Goal: Task Accomplishment & Management: Use online tool/utility

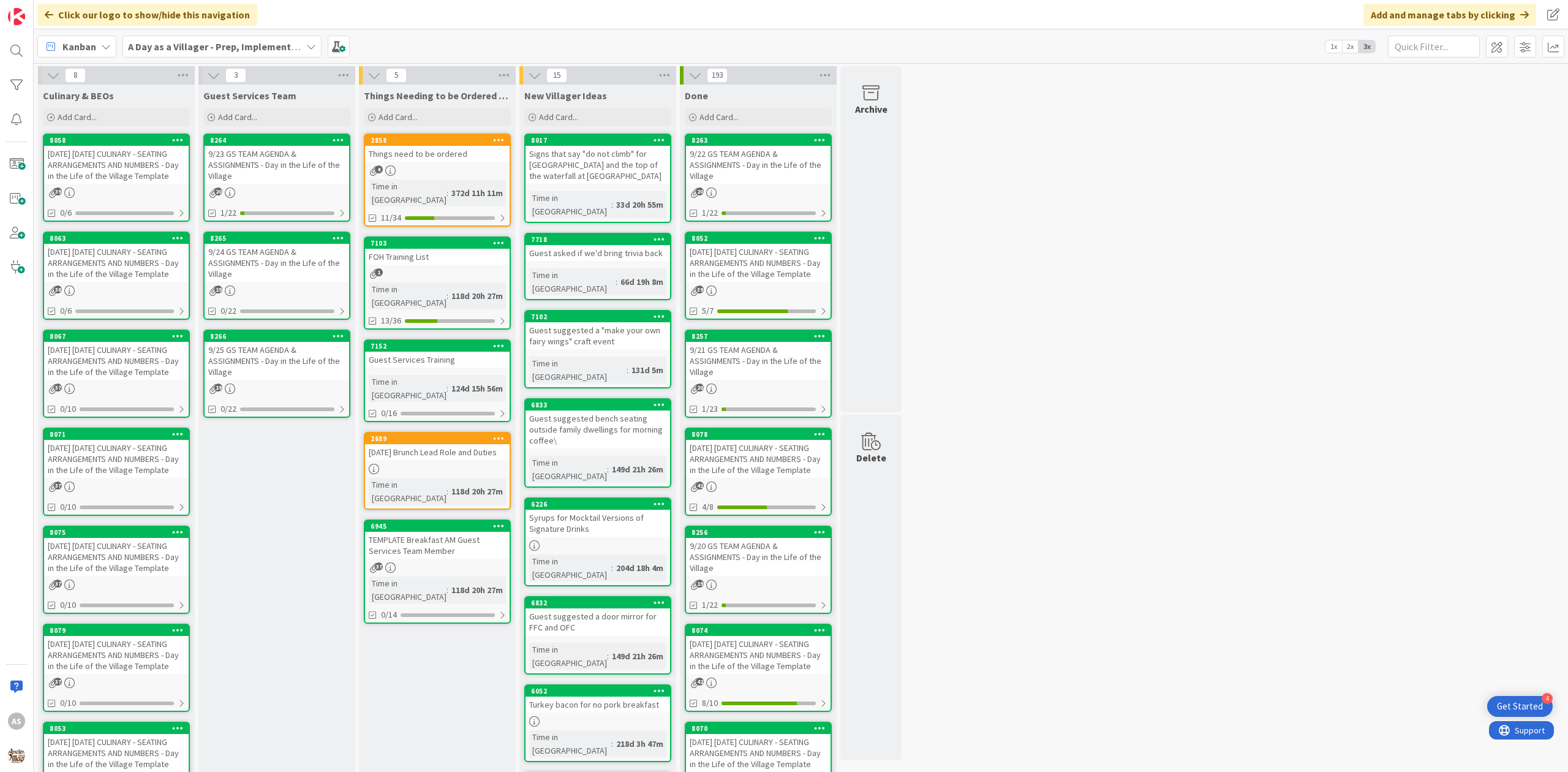
click at [106, 166] on div "[DATE] [DATE] CULINARY - SEATING ARRANGEMENTS AND NUMBERS - Day in the Life of …" at bounding box center [116, 164] width 144 height 38
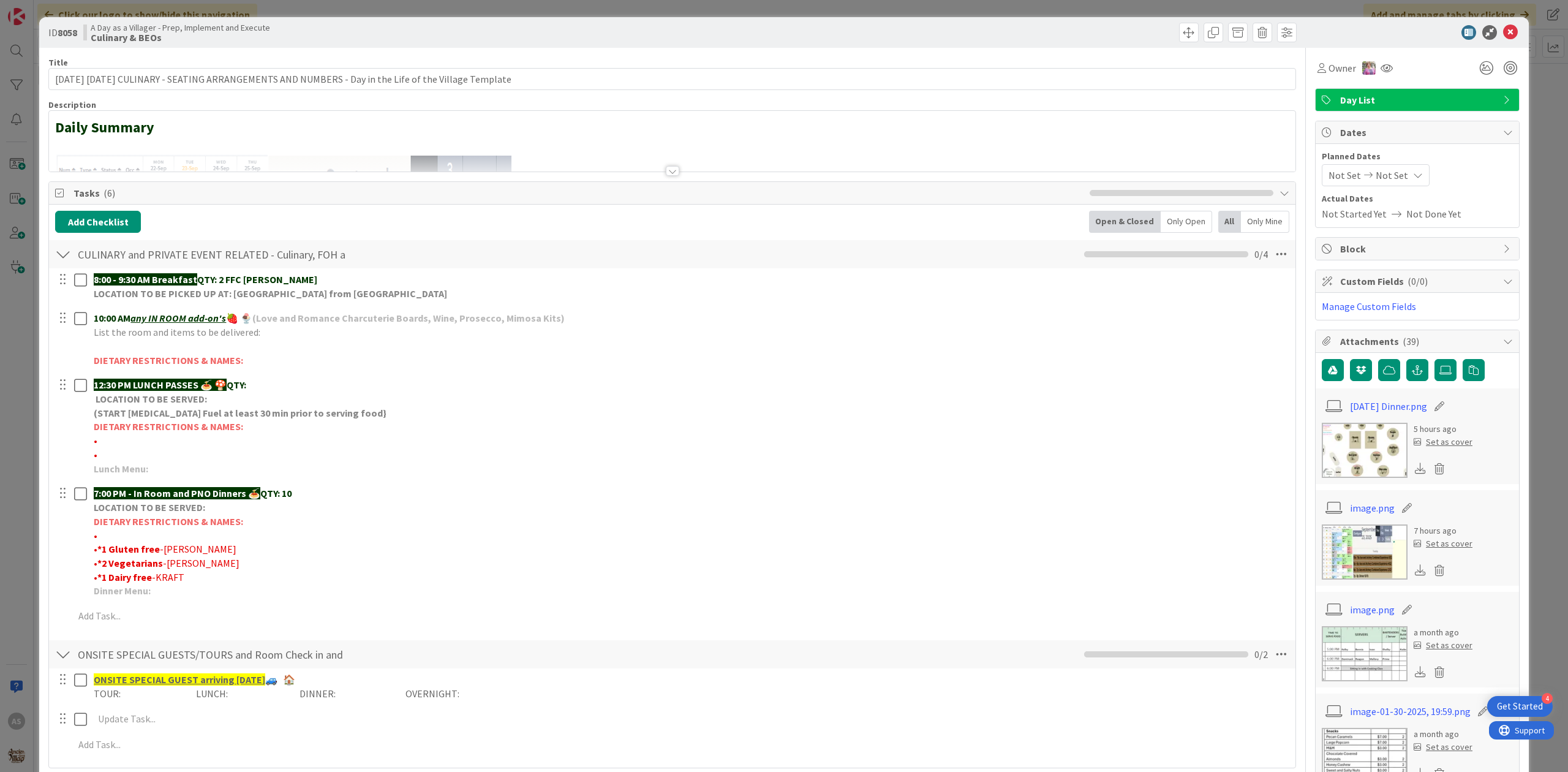
click at [1358, 456] on img at bounding box center [1365, 451] width 86 height 55
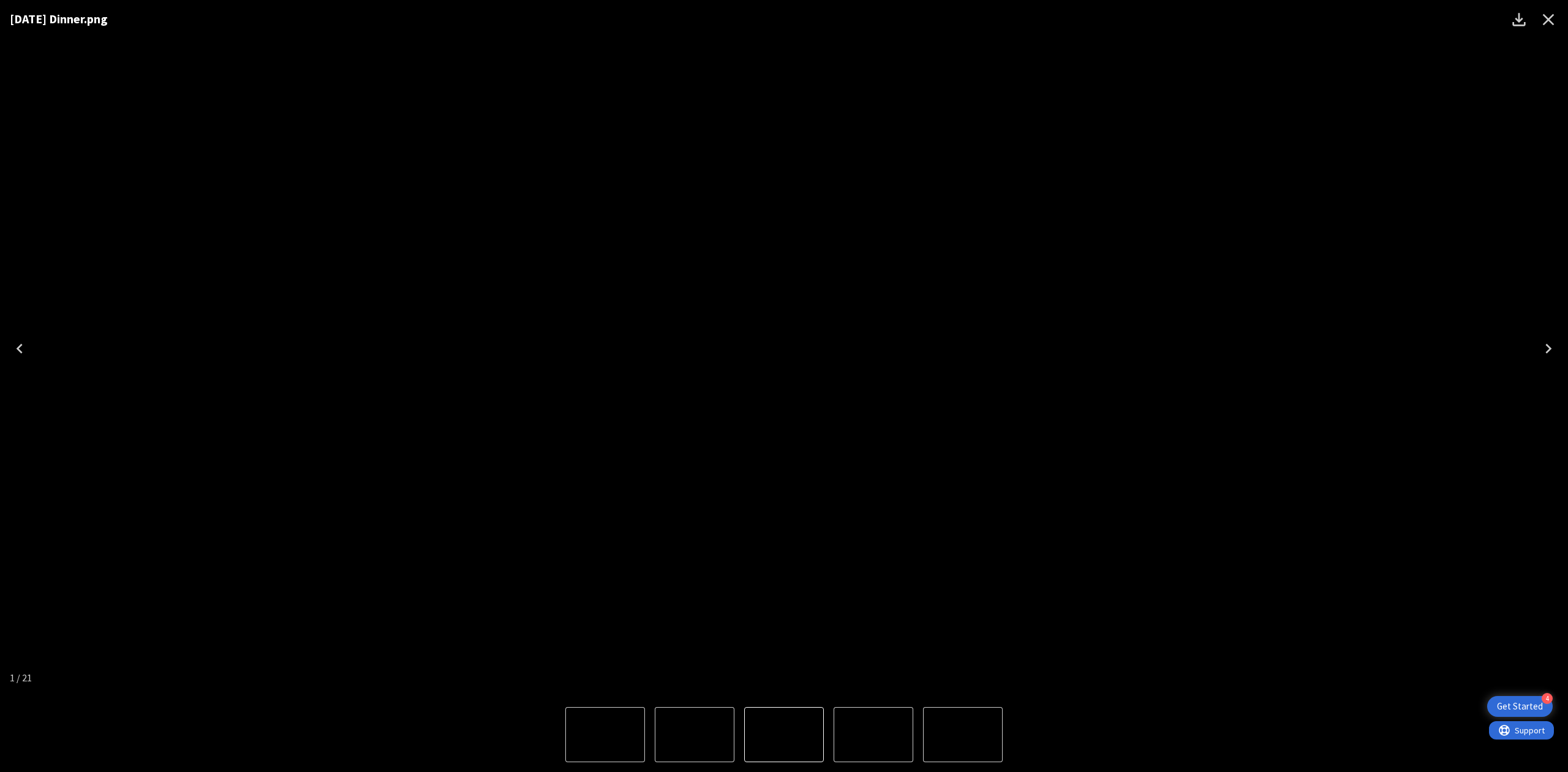
click at [1552, 29] on button "Close" at bounding box center [1548, 19] width 29 height 29
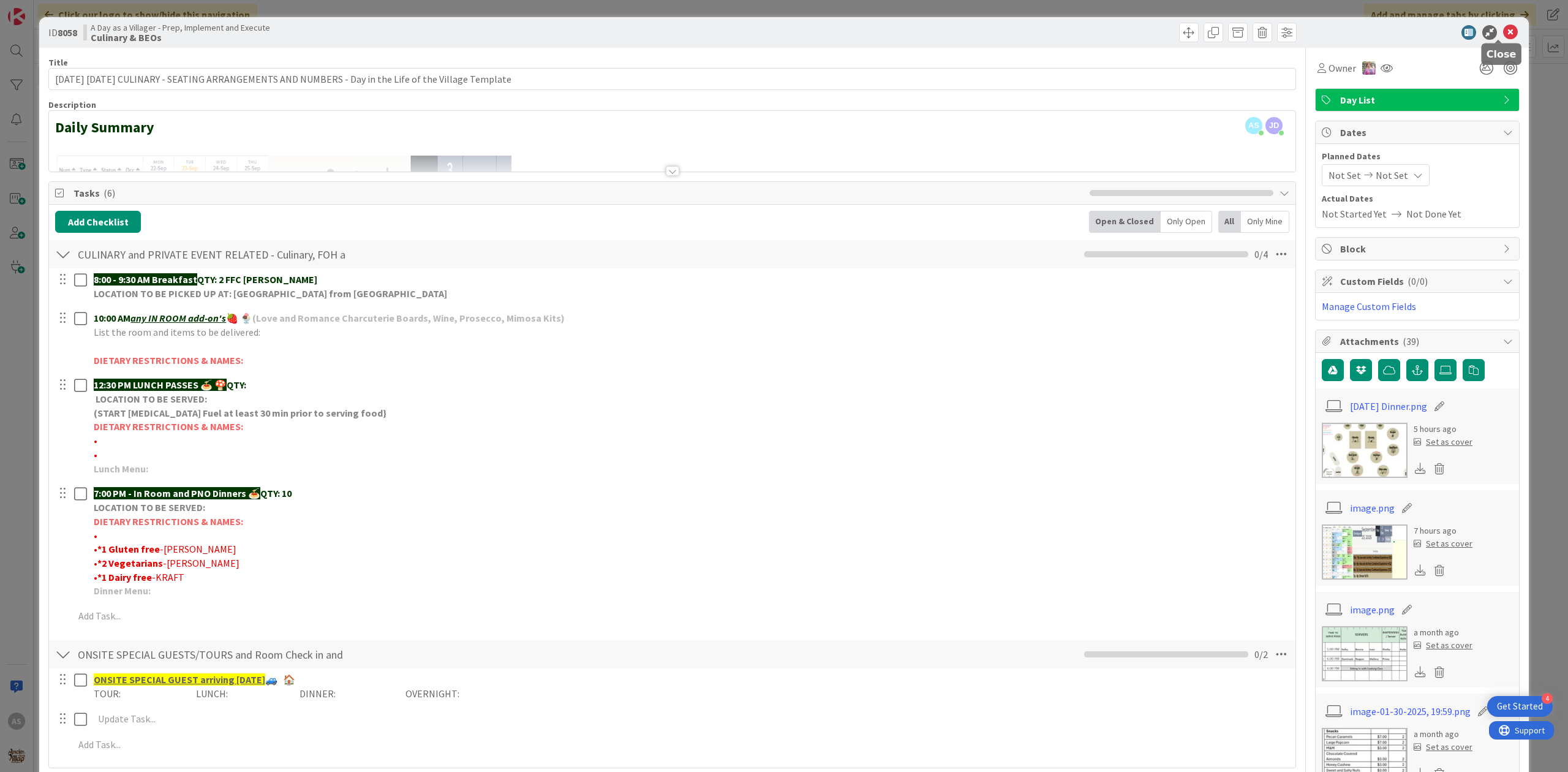
click at [1503, 33] on icon at bounding box center [1510, 31] width 14 height 14
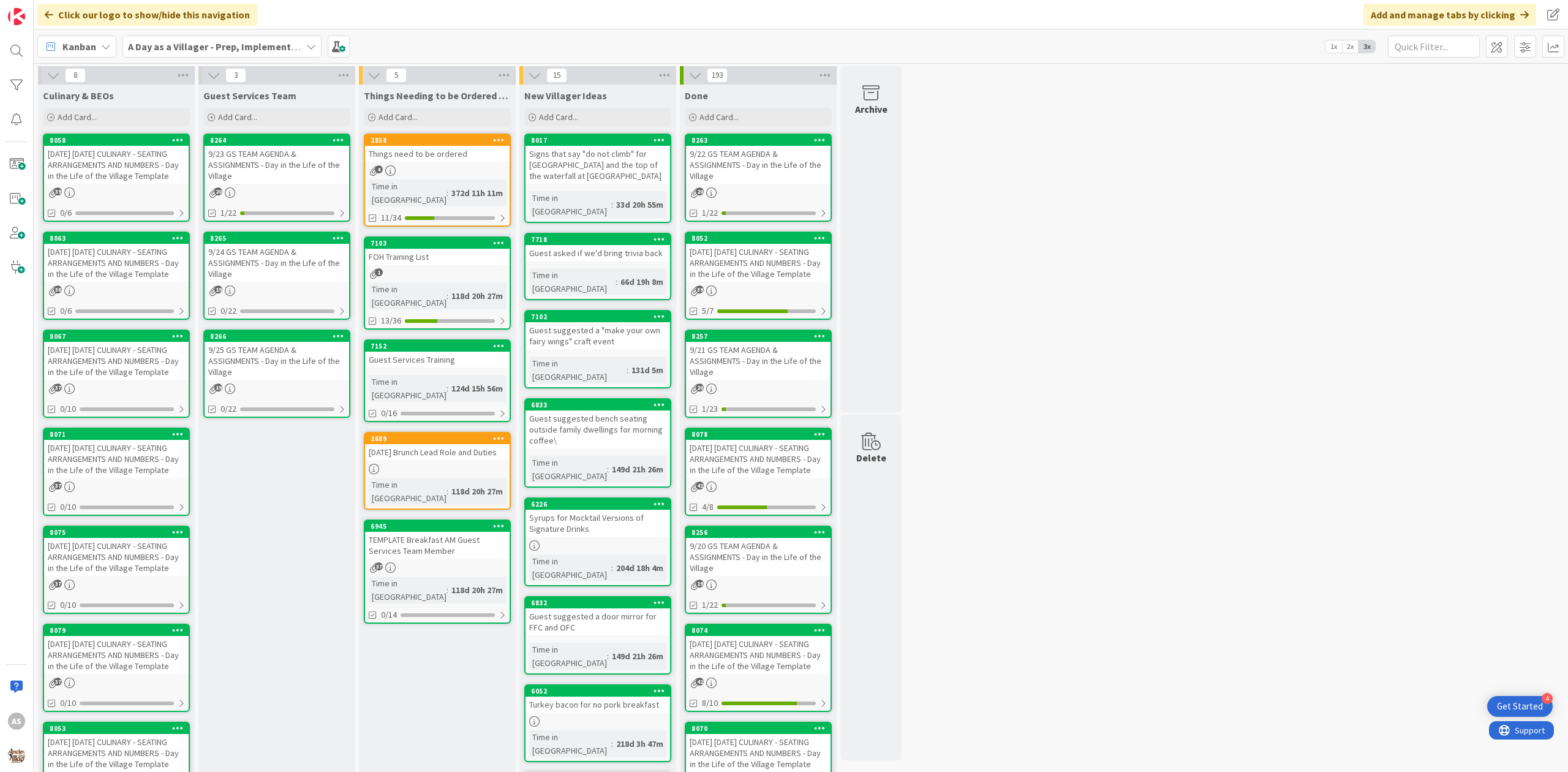
click at [149, 160] on div "[DATE] [DATE] CULINARY - SEATING ARRANGEMENTS AND NUMBERS - Day in the Life of …" at bounding box center [116, 164] width 144 height 38
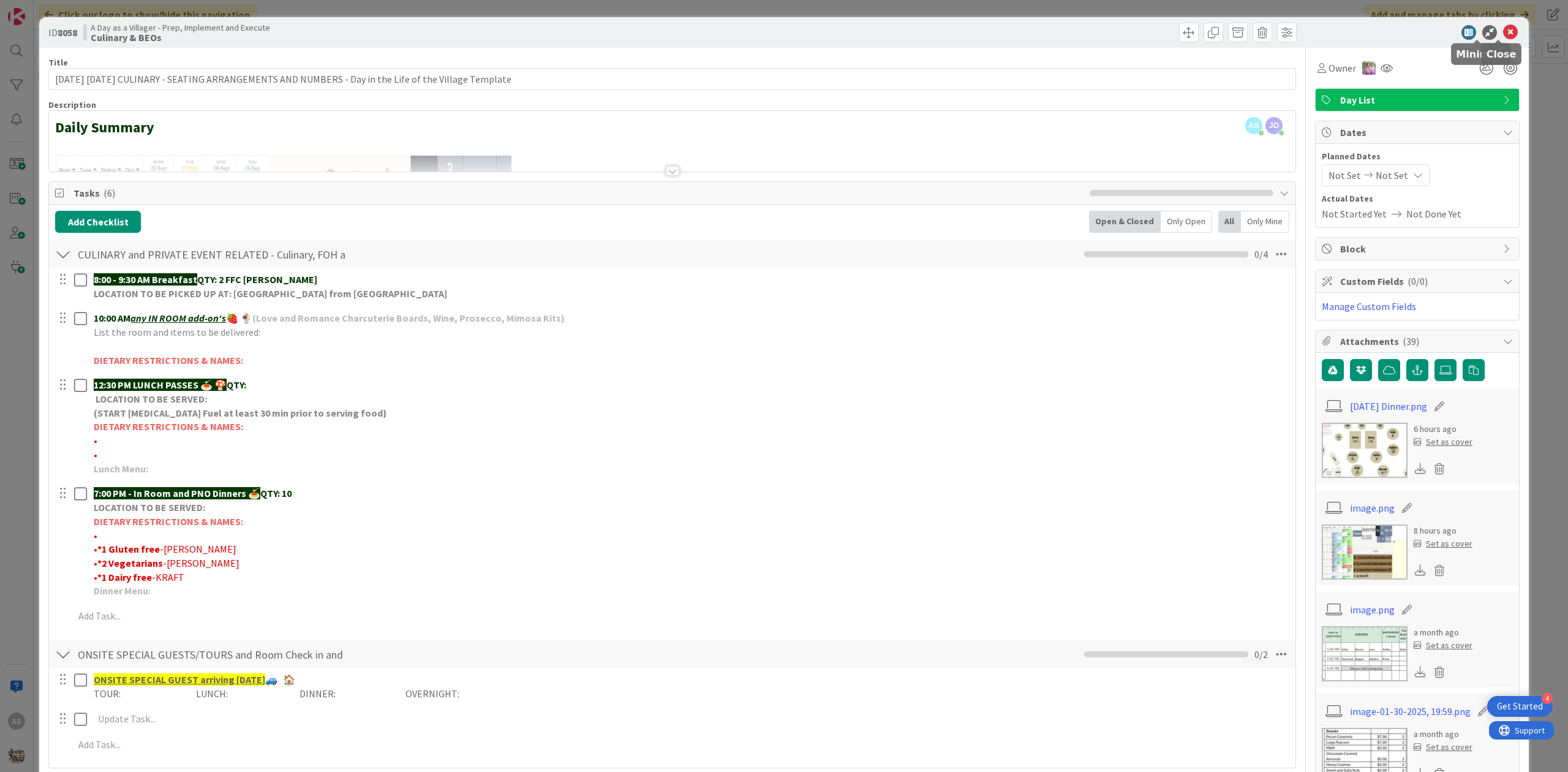
click at [1505, 23] on div "ID 8058 A Day as a Villager - Prep, Implement and Execute Culinary & BEOs" at bounding box center [784, 32] width 1490 height 30
click at [1503, 35] on icon at bounding box center [1510, 31] width 14 height 14
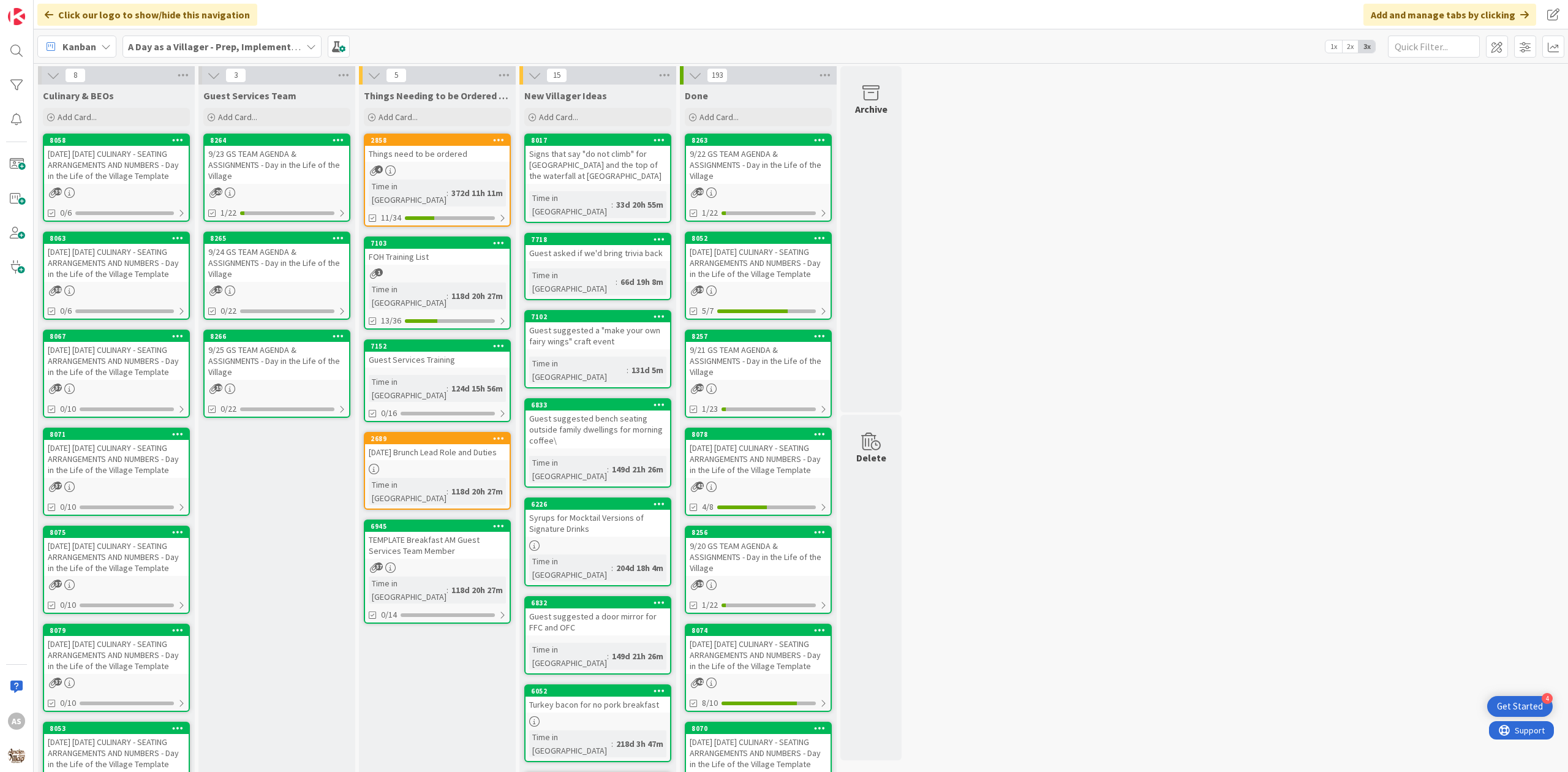
click at [256, 169] on div "9/23 GS TEAM AGENDA & ASSIGNMENTS - Day in the Life of the Village" at bounding box center [277, 164] width 144 height 38
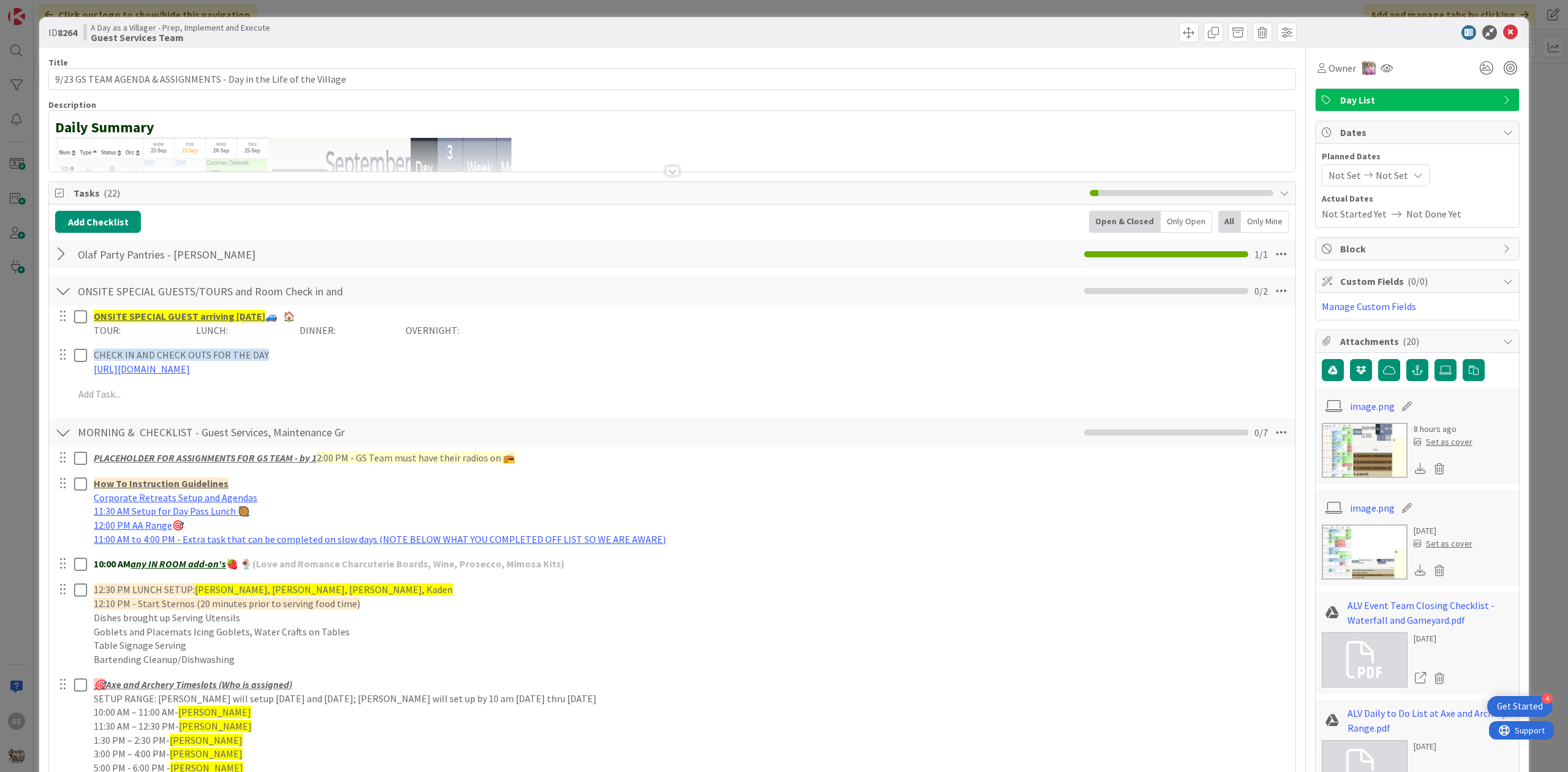
click at [63, 253] on div at bounding box center [63, 254] width 16 height 22
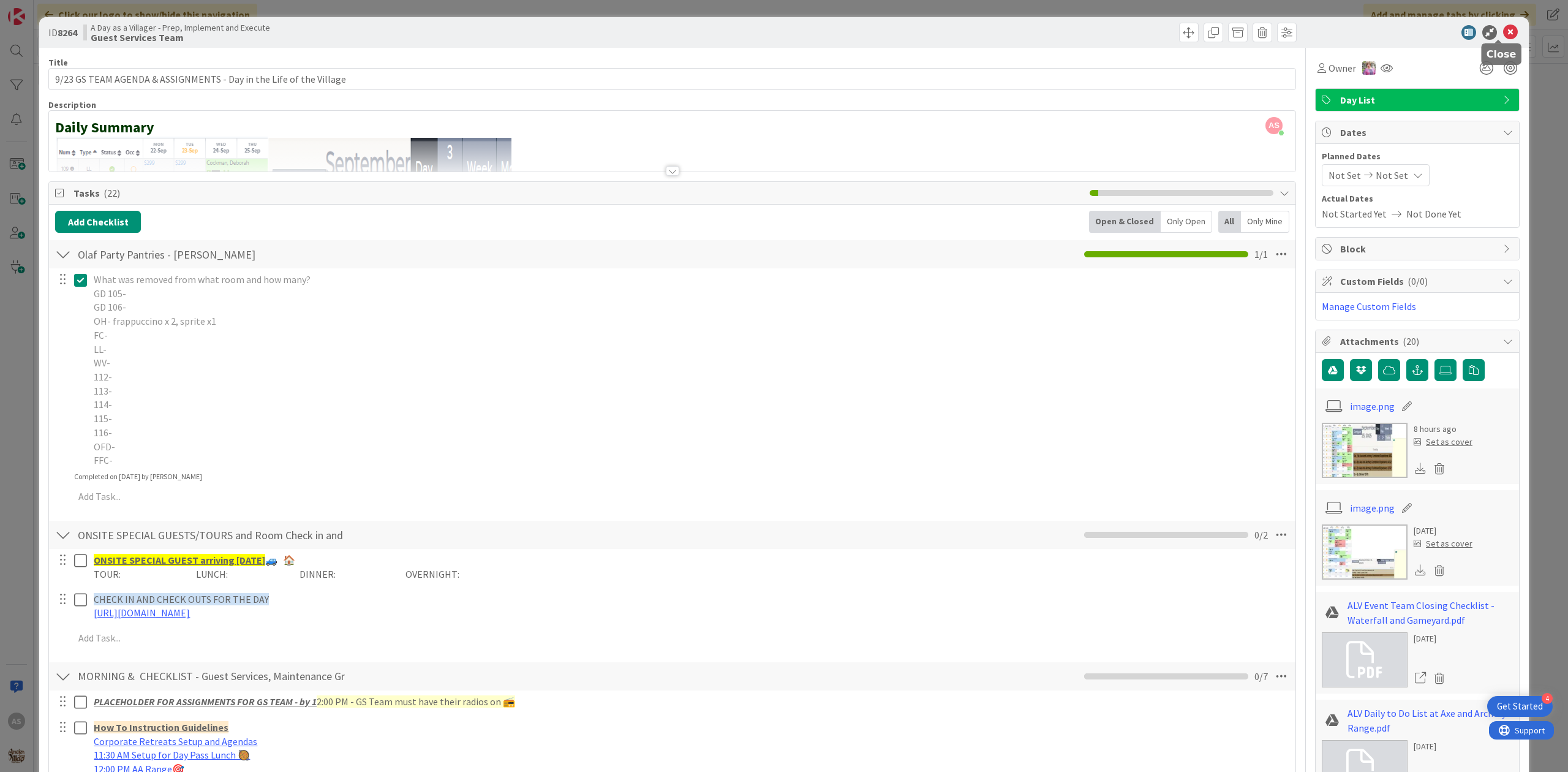
click at [1503, 32] on icon at bounding box center [1510, 31] width 14 height 14
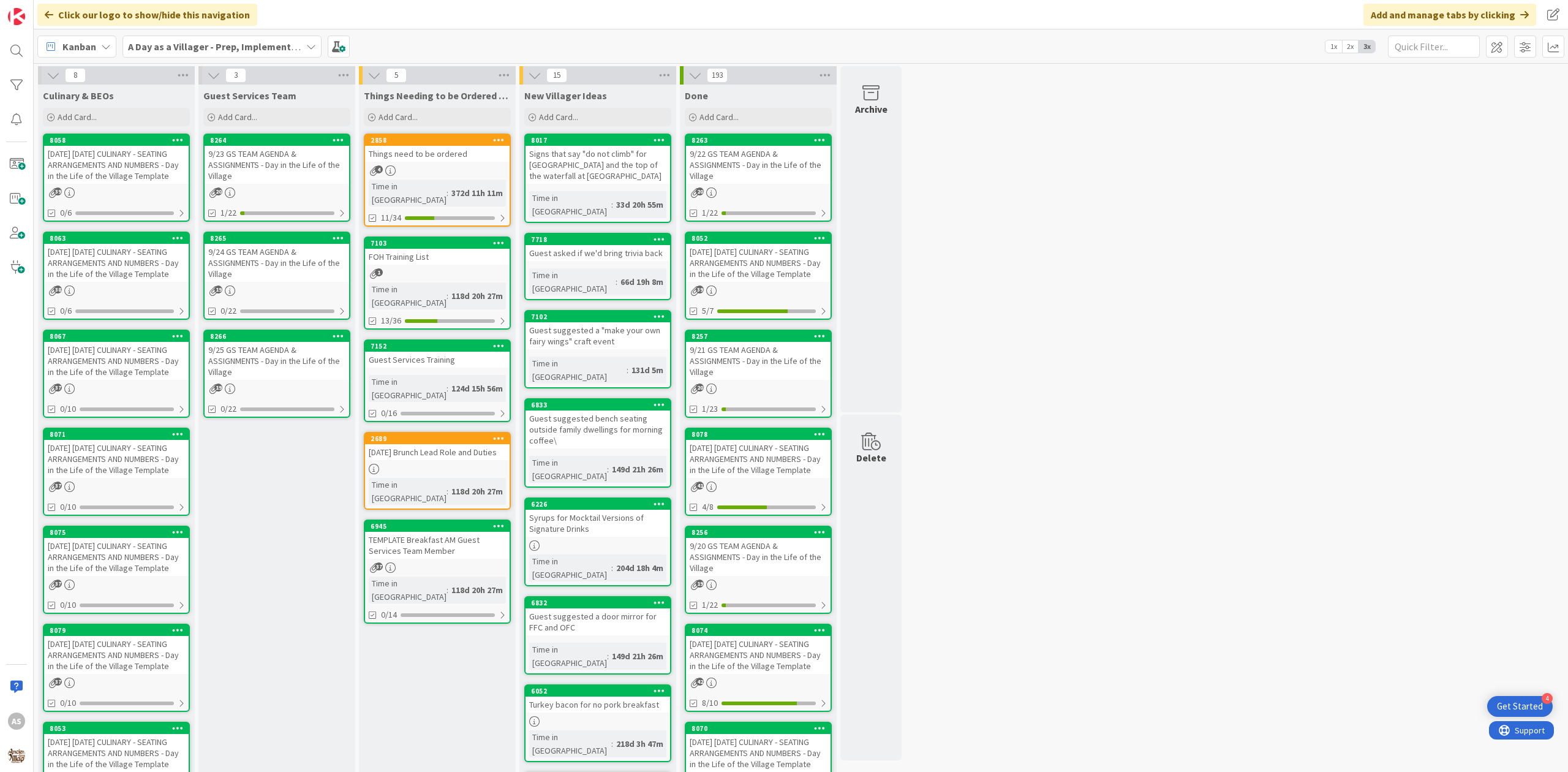
click at [296, 251] on div "9/24 GS TEAM AGENDA & ASSIGNMENTS - Day in the Life of the Village" at bounding box center [277, 263] width 144 height 38
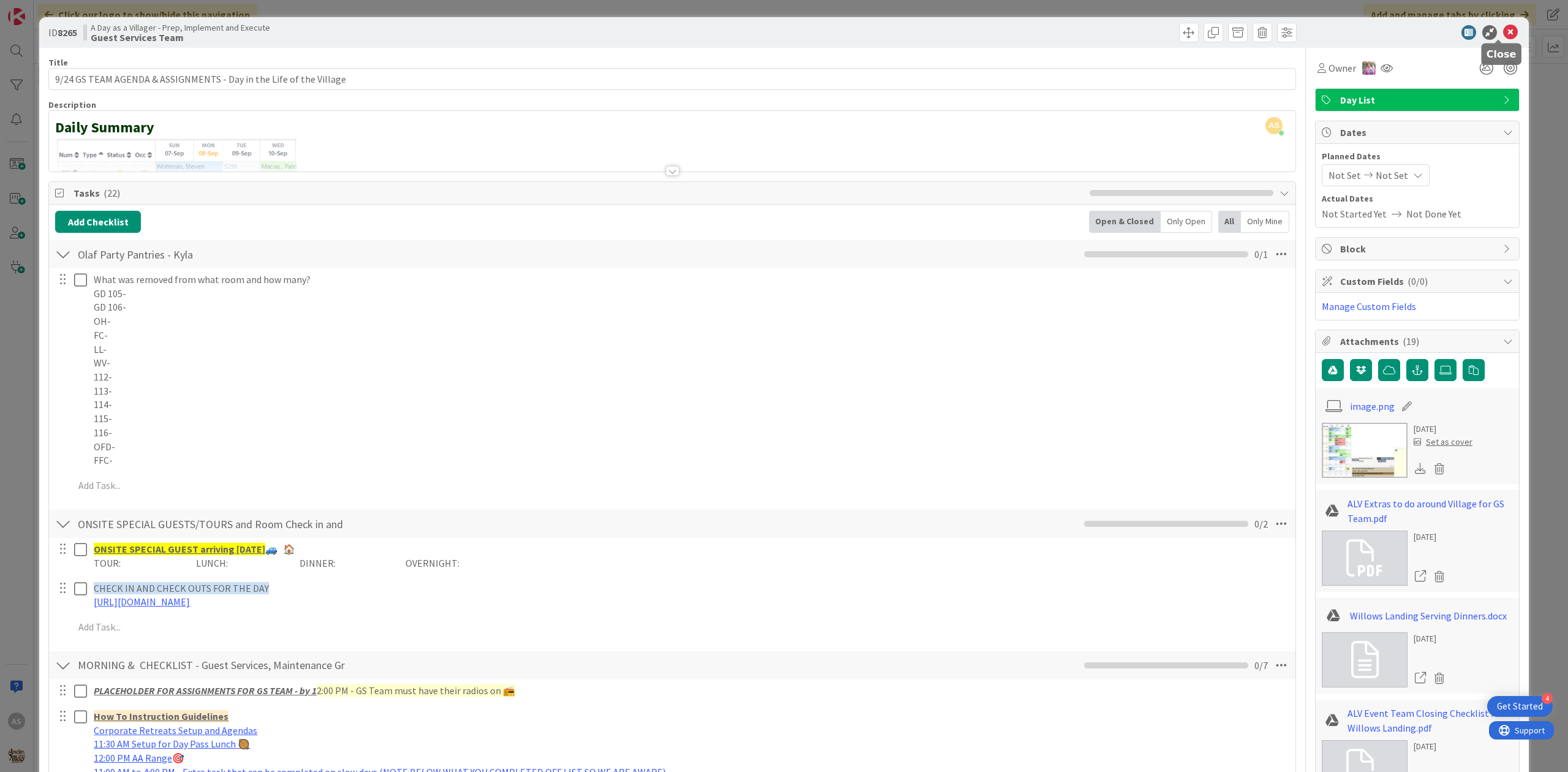
click at [1503, 33] on icon at bounding box center [1510, 31] width 14 height 14
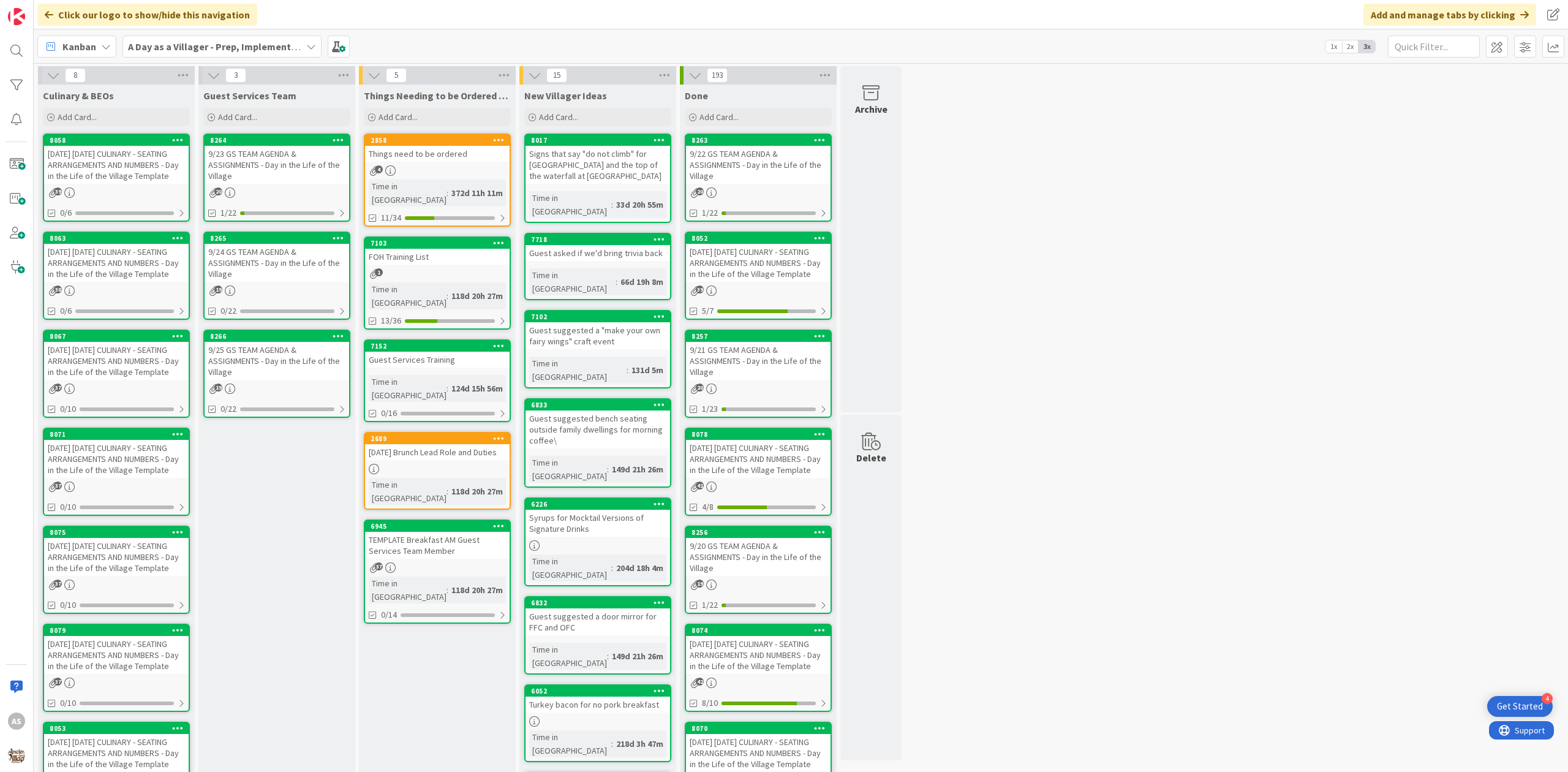
click at [265, 357] on div "9/25 GS TEAM AGENDA & ASSIGNMENTS - Day in the Life of the Village" at bounding box center [277, 361] width 144 height 38
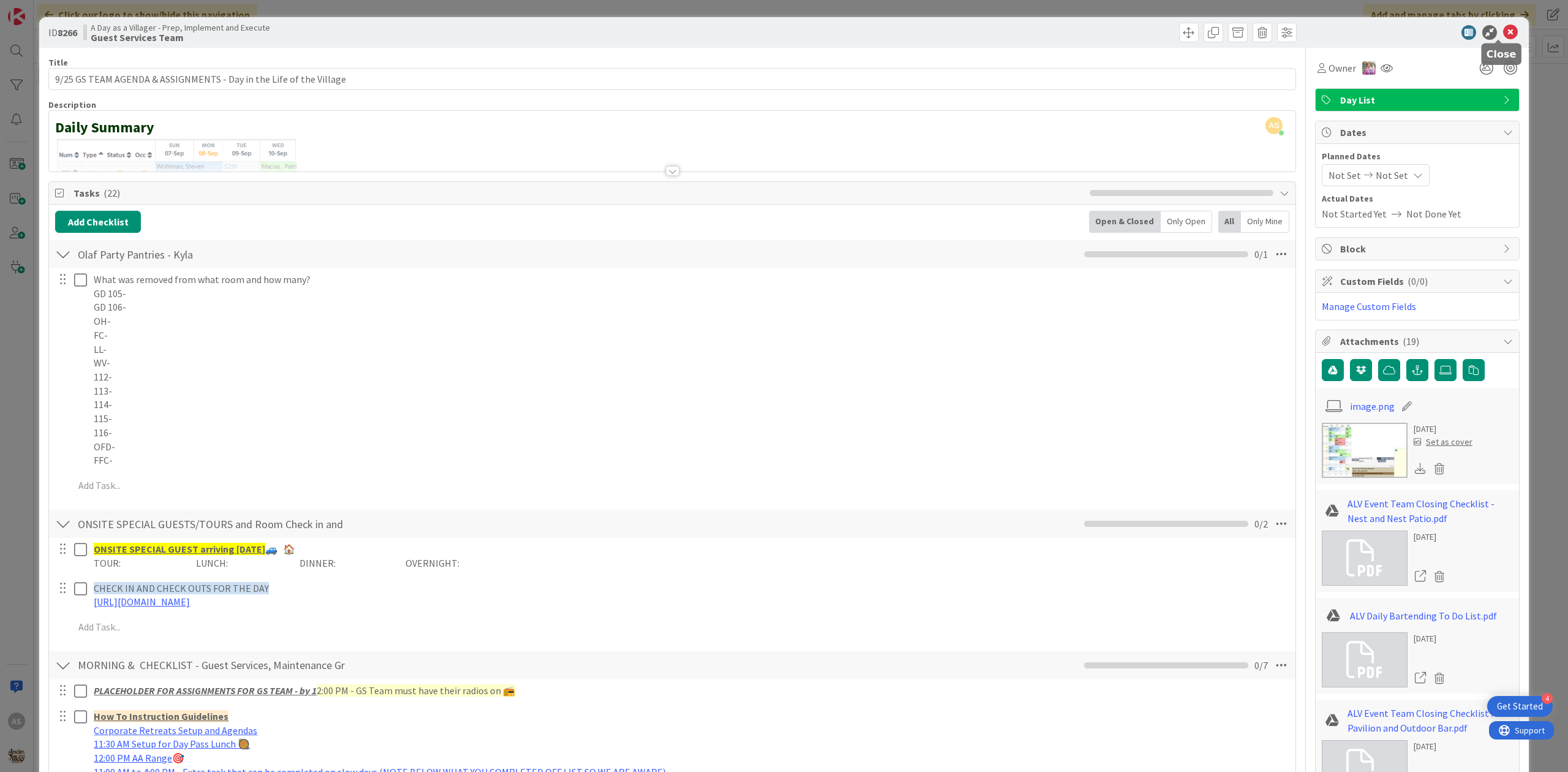
click at [1503, 37] on icon at bounding box center [1510, 31] width 14 height 14
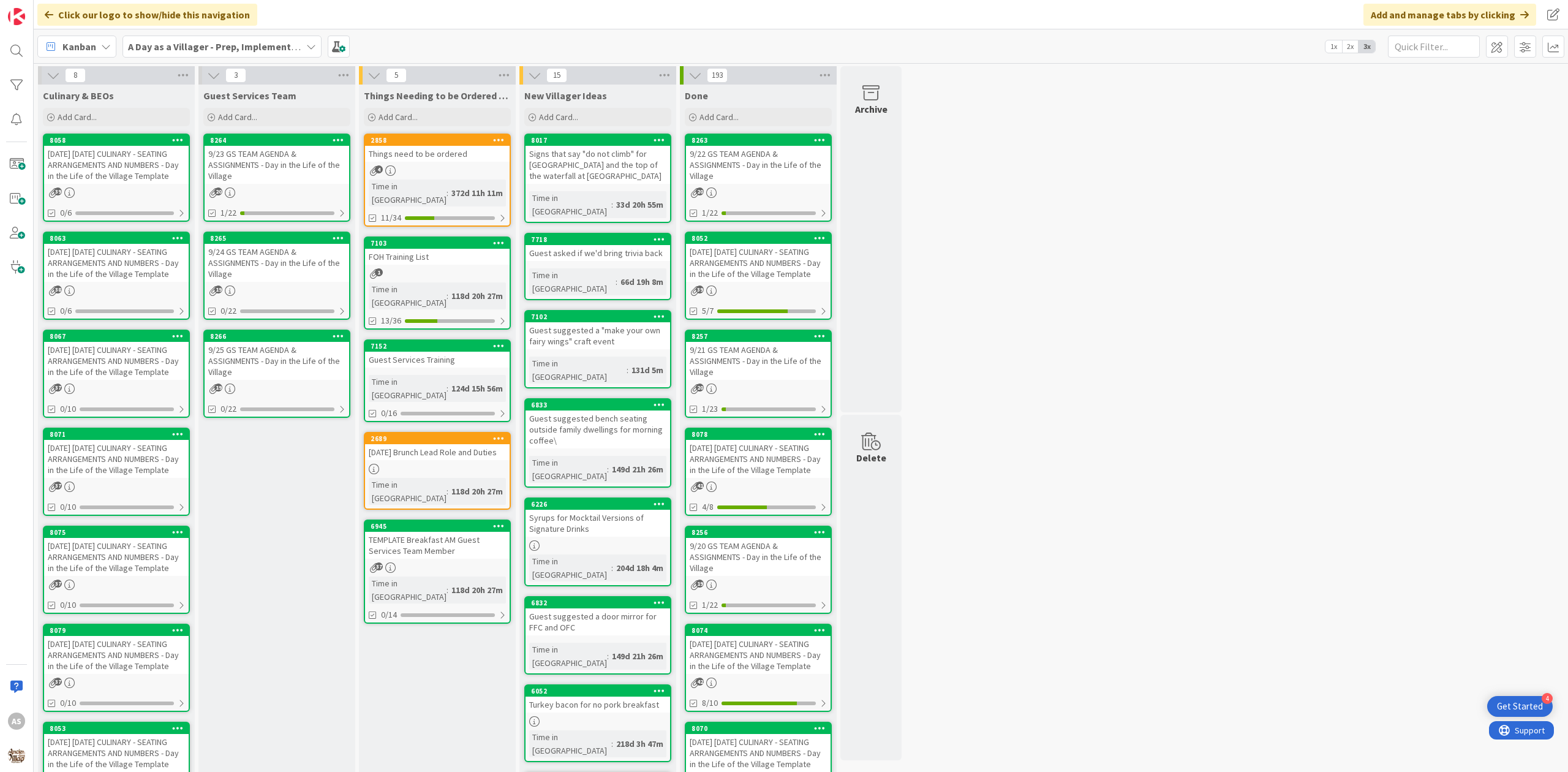
click at [229, 166] on div "9/23 GS TEAM AGENDA & ASSIGNMENTS - Day in the Life of the Village" at bounding box center [277, 164] width 144 height 38
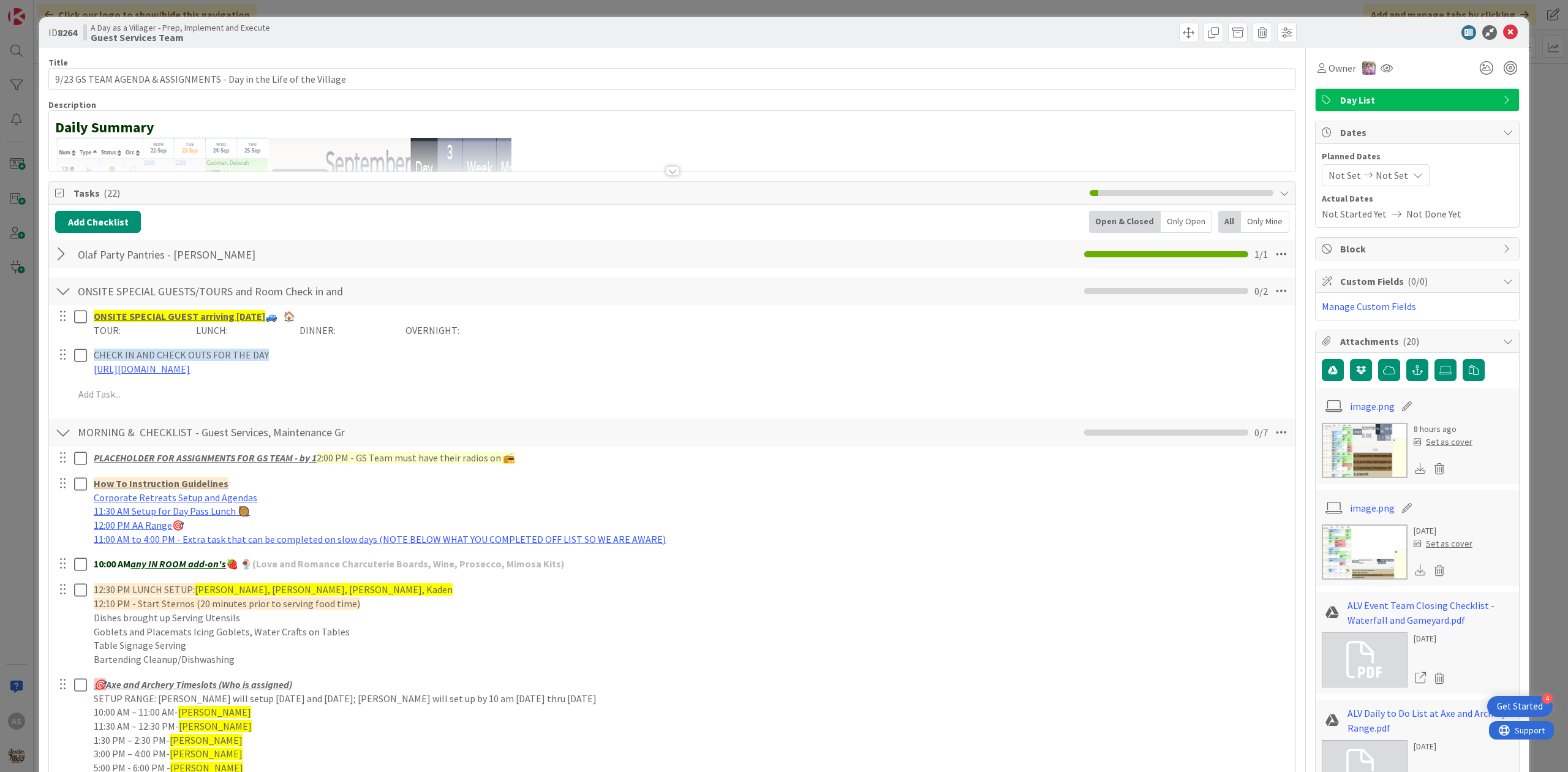
click at [61, 253] on div at bounding box center [63, 254] width 16 height 22
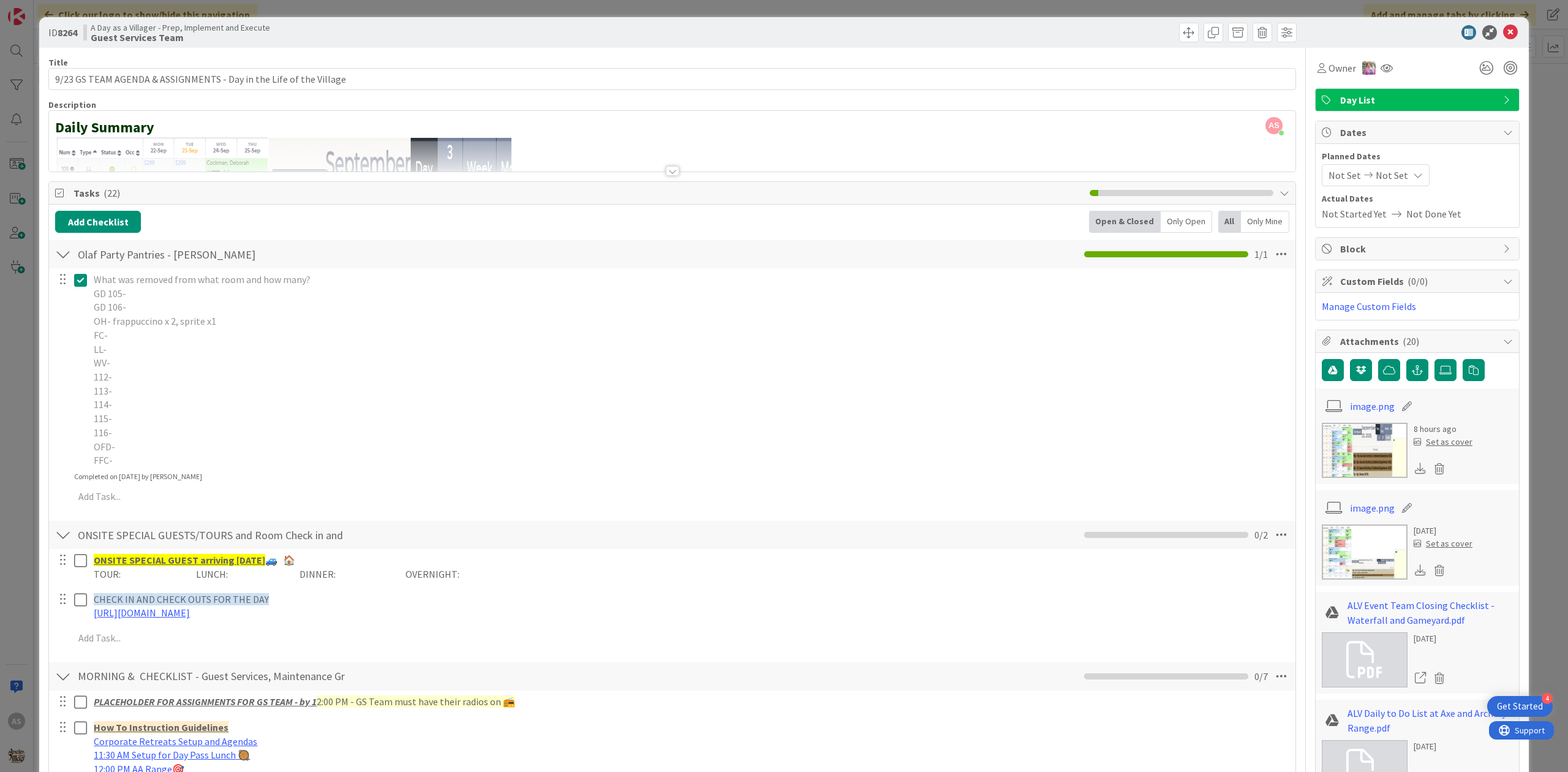
click at [80, 280] on icon at bounding box center [81, 280] width 13 height 14
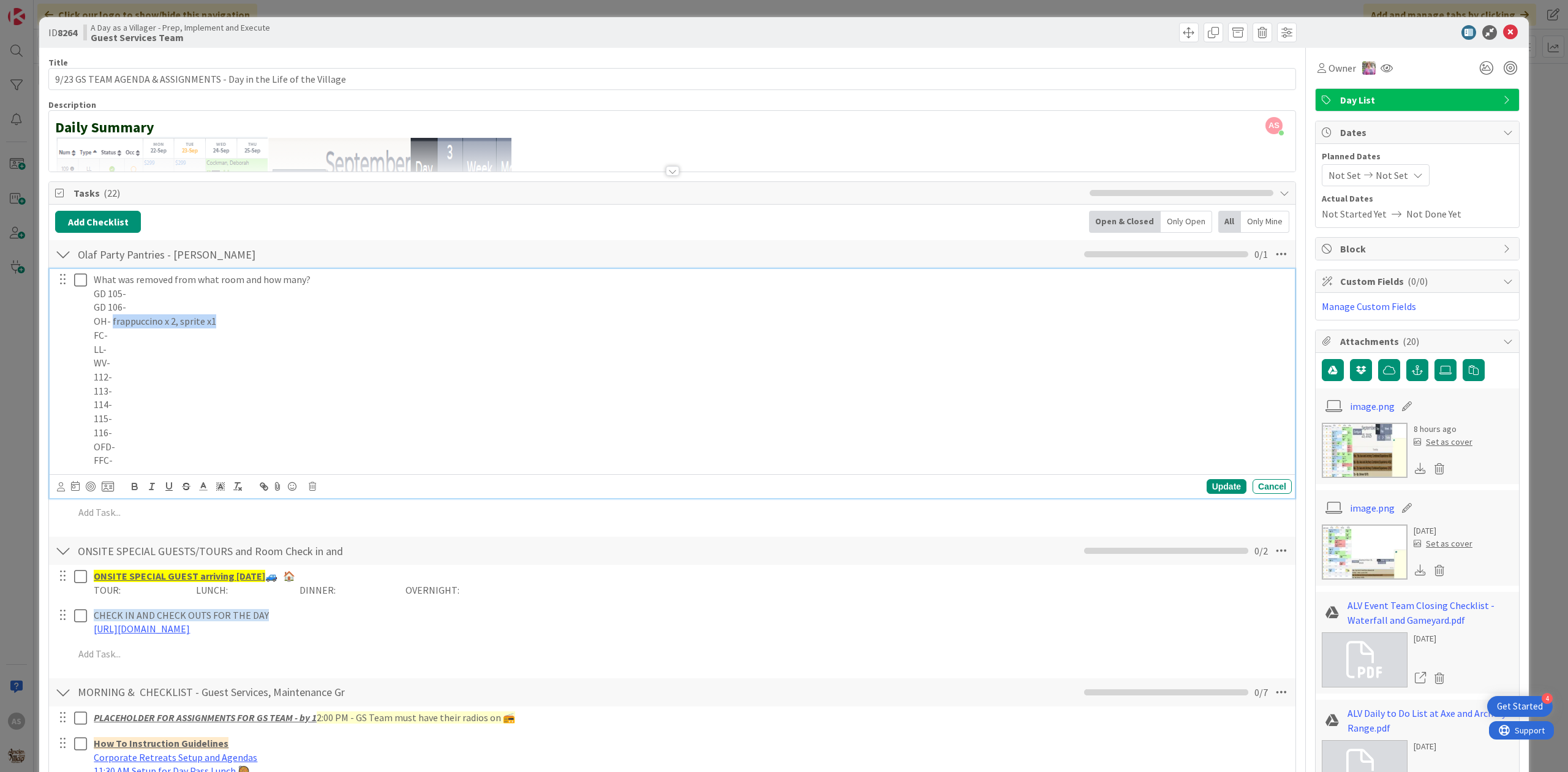
drag, startPoint x: 225, startPoint y: 326, endPoint x: 113, endPoint y: 323, distance: 112.0
click at [113, 323] on p "OH- frappuccino x 2, sprite x1" at bounding box center [691, 321] width 1194 height 14
copy p "frappuccino x 2, sprite x1"
click at [80, 279] on icon at bounding box center [81, 280] width 13 height 14
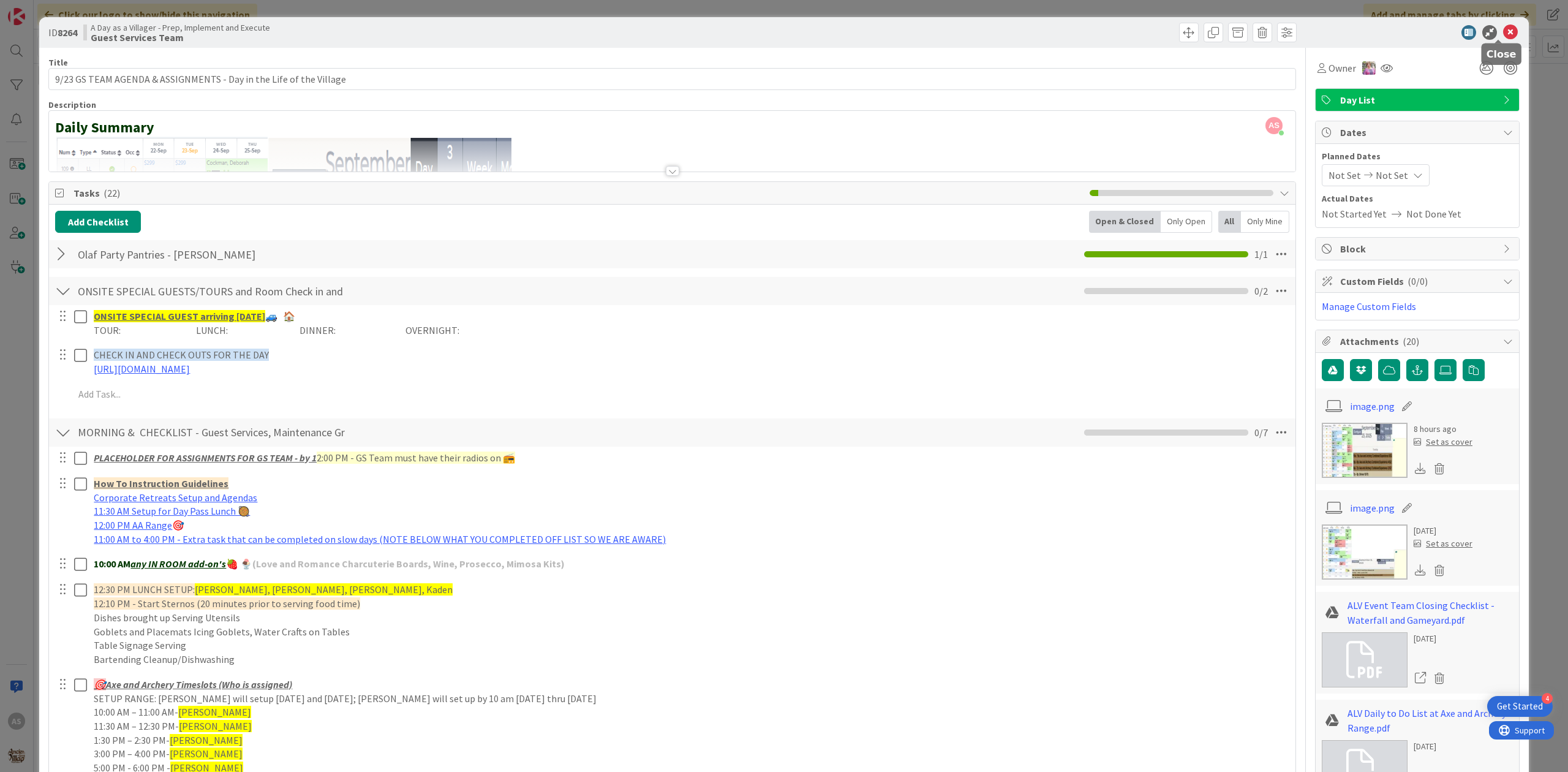
click at [1503, 25] on icon at bounding box center [1510, 31] width 14 height 14
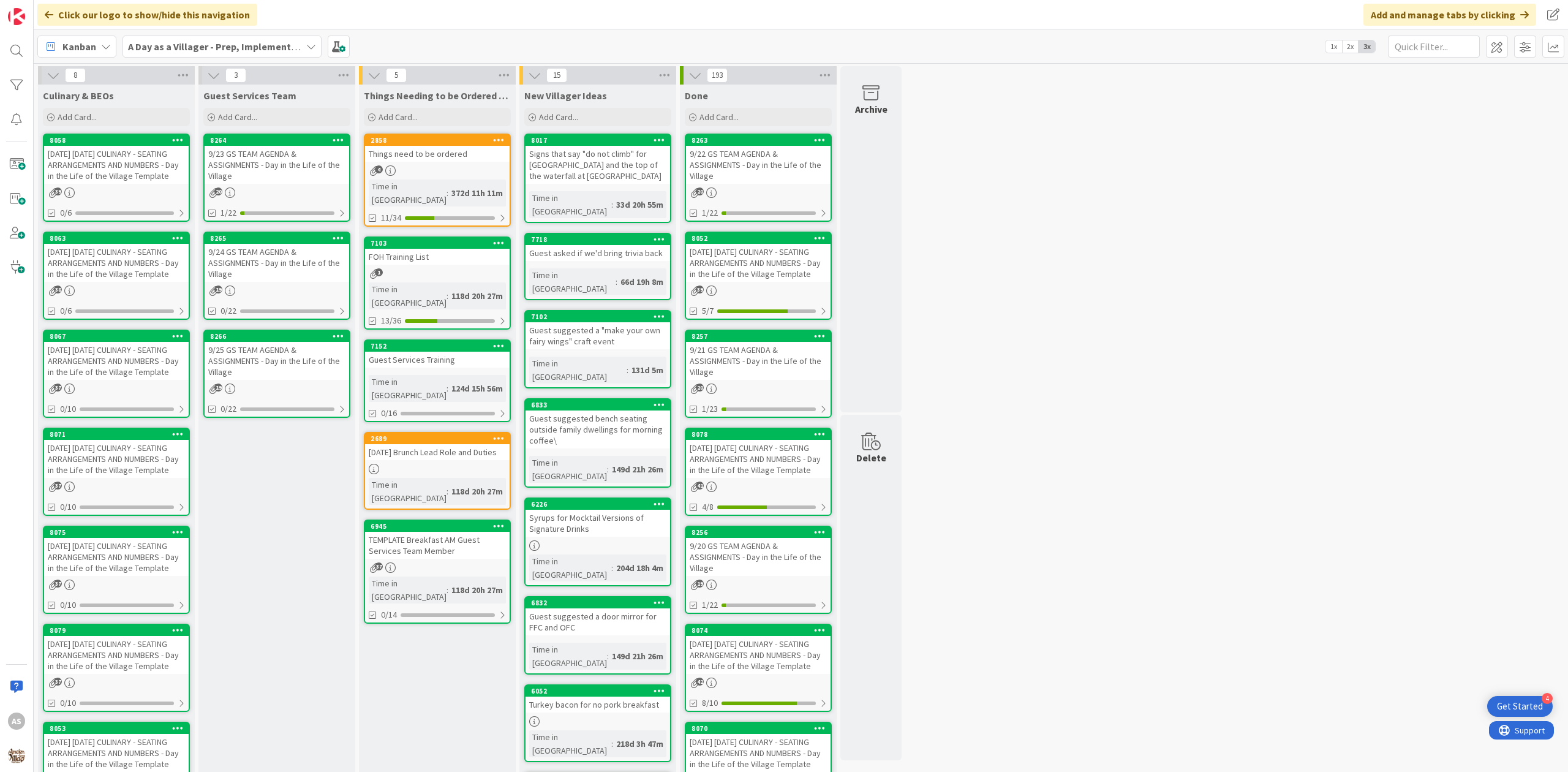
click at [476, 93] on span "Things Needing to be Ordered - PUT IN CARD, Don't make new card" at bounding box center [437, 95] width 147 height 12
click at [488, 116] on div "Add Card..." at bounding box center [437, 116] width 147 height 18
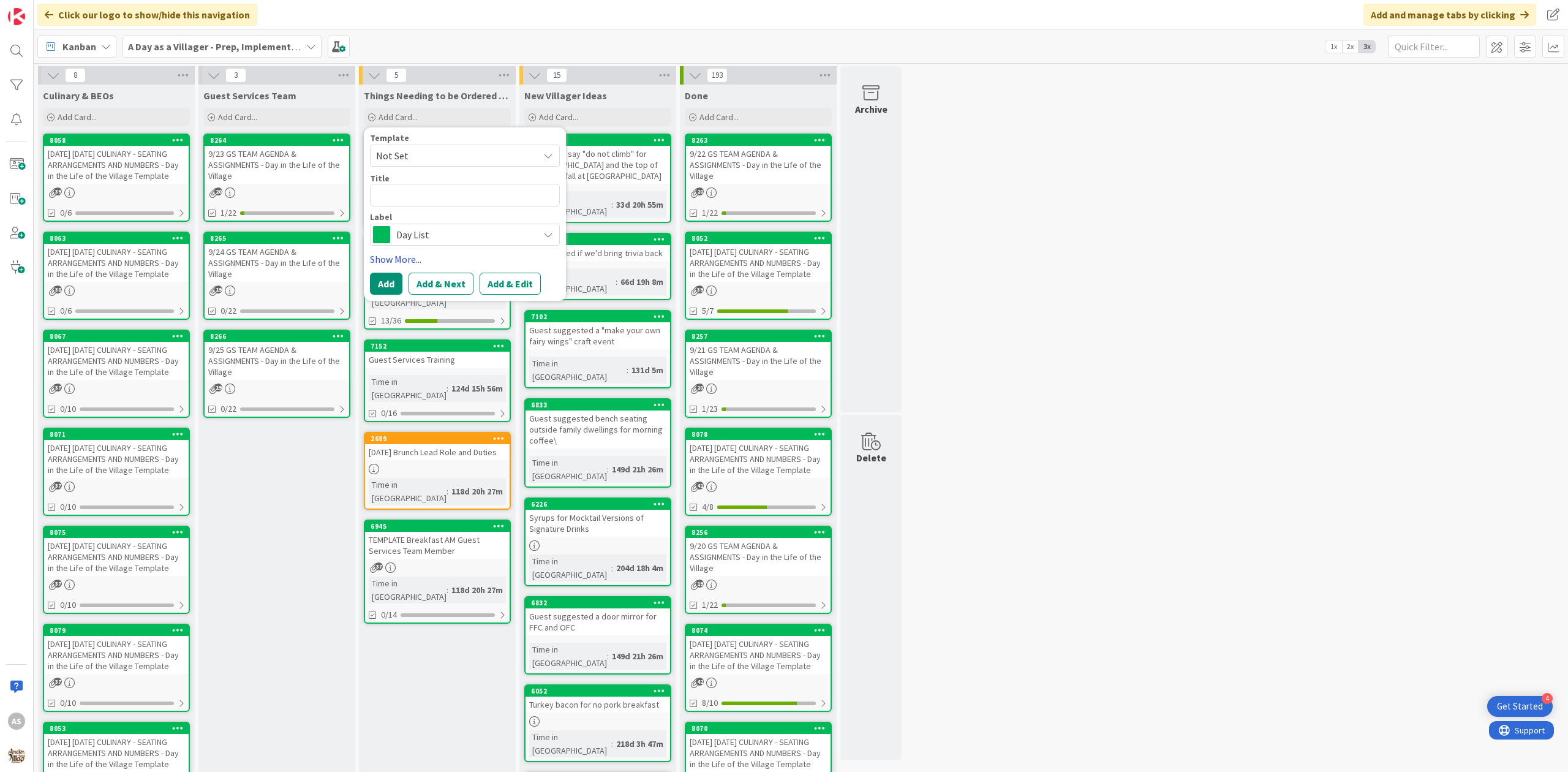
click at [404, 258] on link "Show More..." at bounding box center [465, 259] width 190 height 14
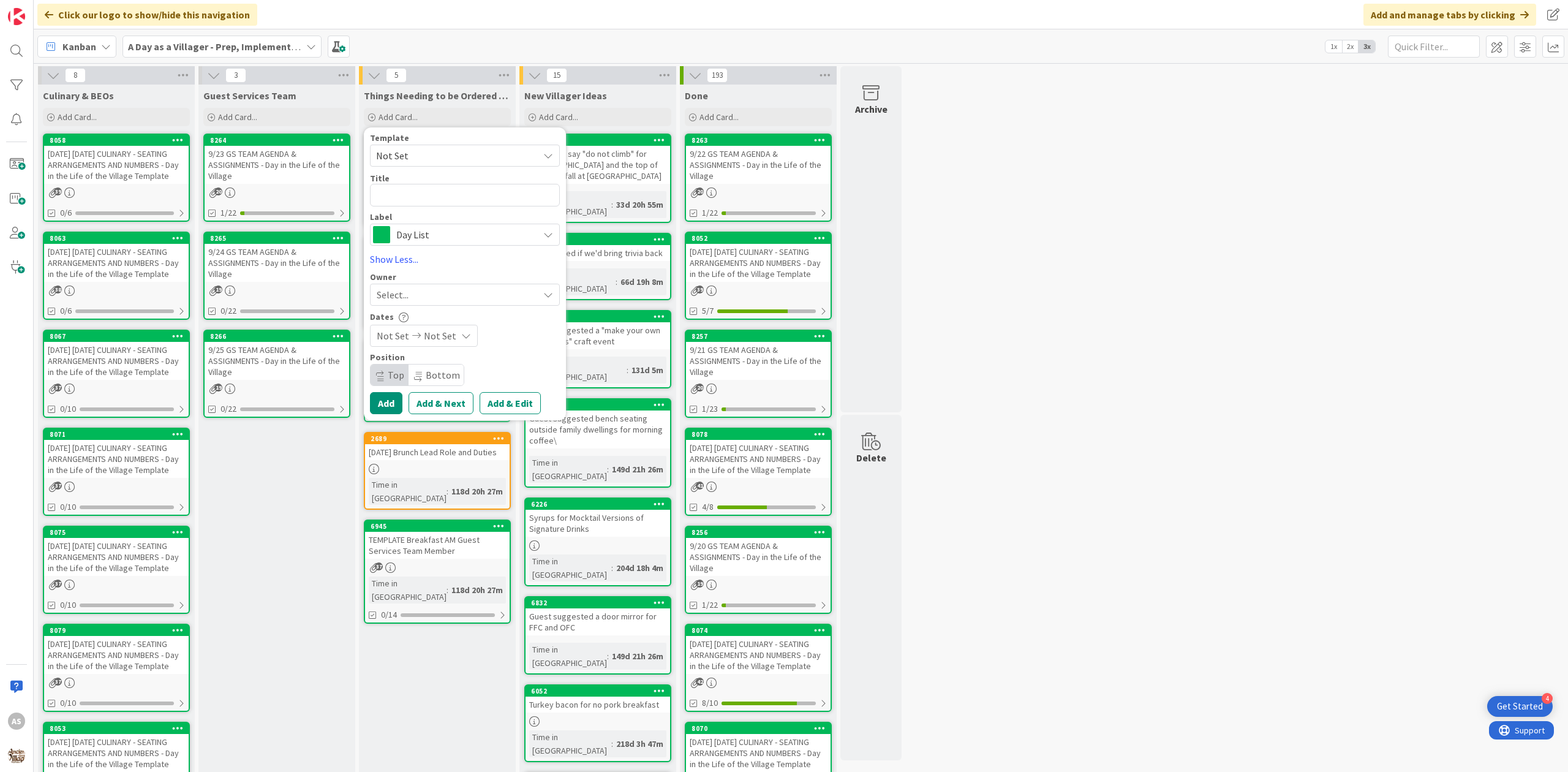
drag, startPoint x: 478, startPoint y: 621, endPoint x: 488, endPoint y: 565, distance: 56.9
click at [482, 596] on div "Things Needing to be Ordered - PUT IN CARD, Don't make new card Add Card... Tem…" at bounding box center [437, 614] width 157 height 1059
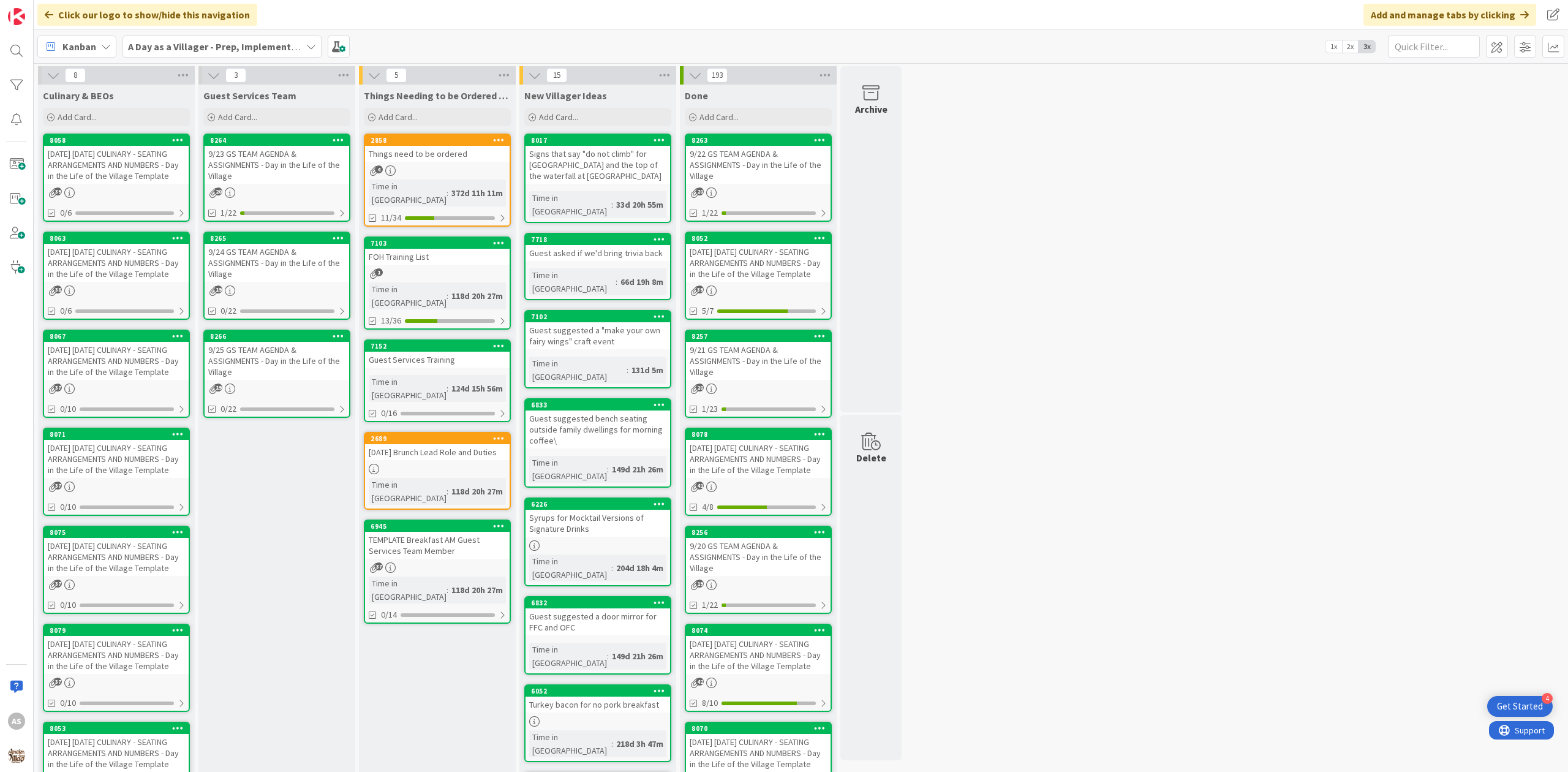
click at [504, 522] on icon at bounding box center [499, 526] width 11 height 9
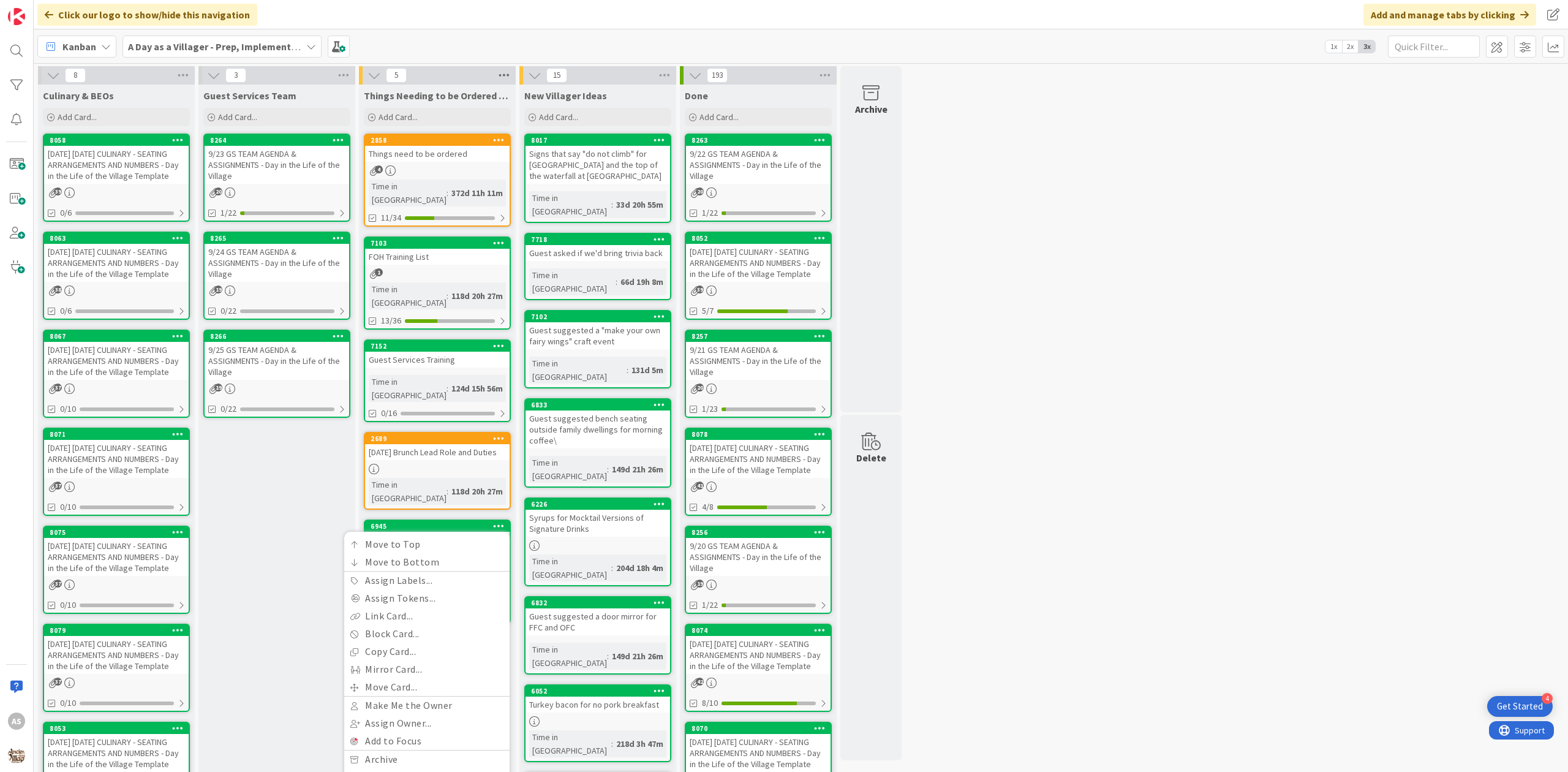
click at [509, 71] on icon at bounding box center [504, 75] width 16 height 18
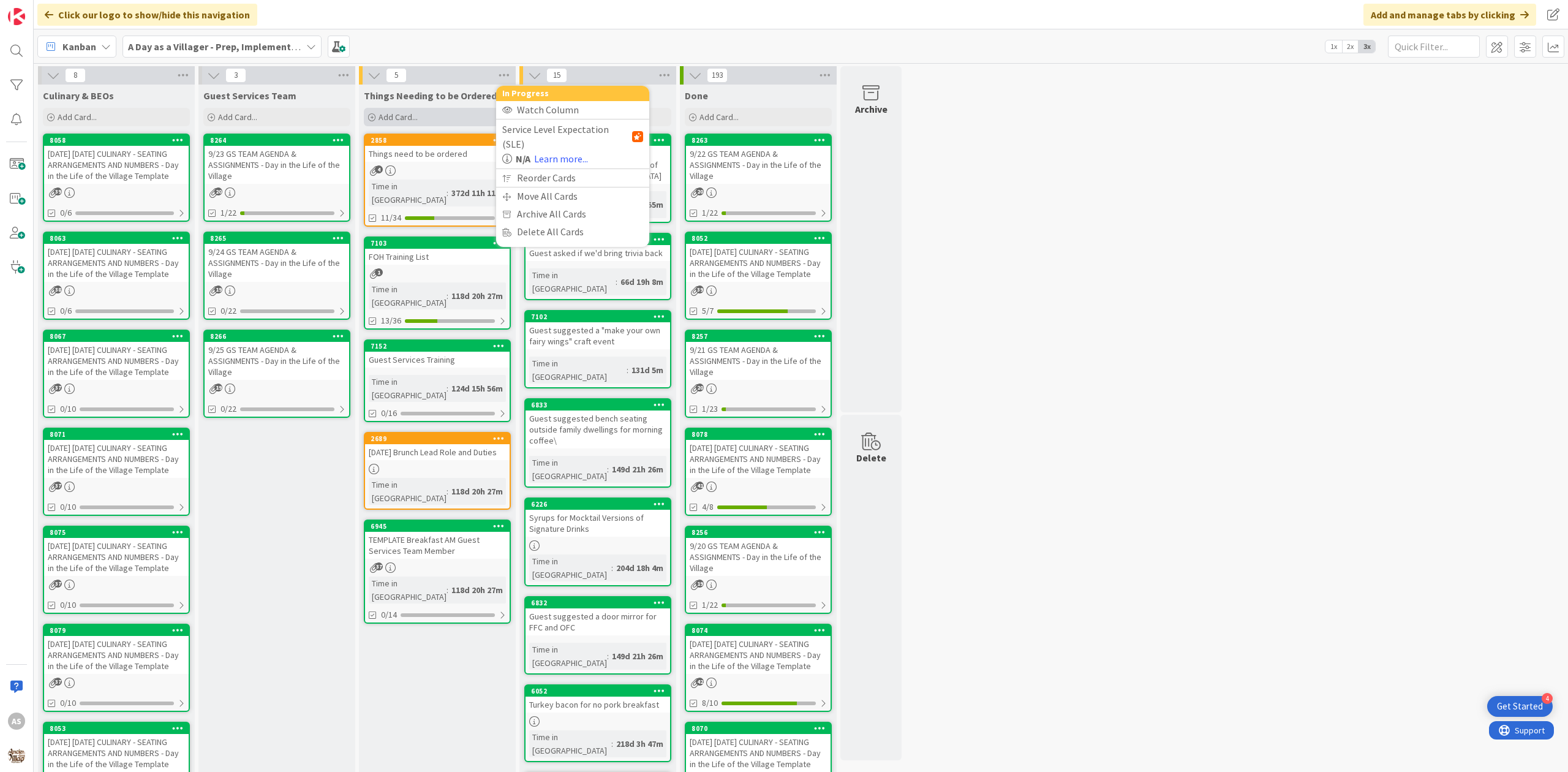
click at [447, 114] on div "Add Card..." at bounding box center [437, 116] width 147 height 18
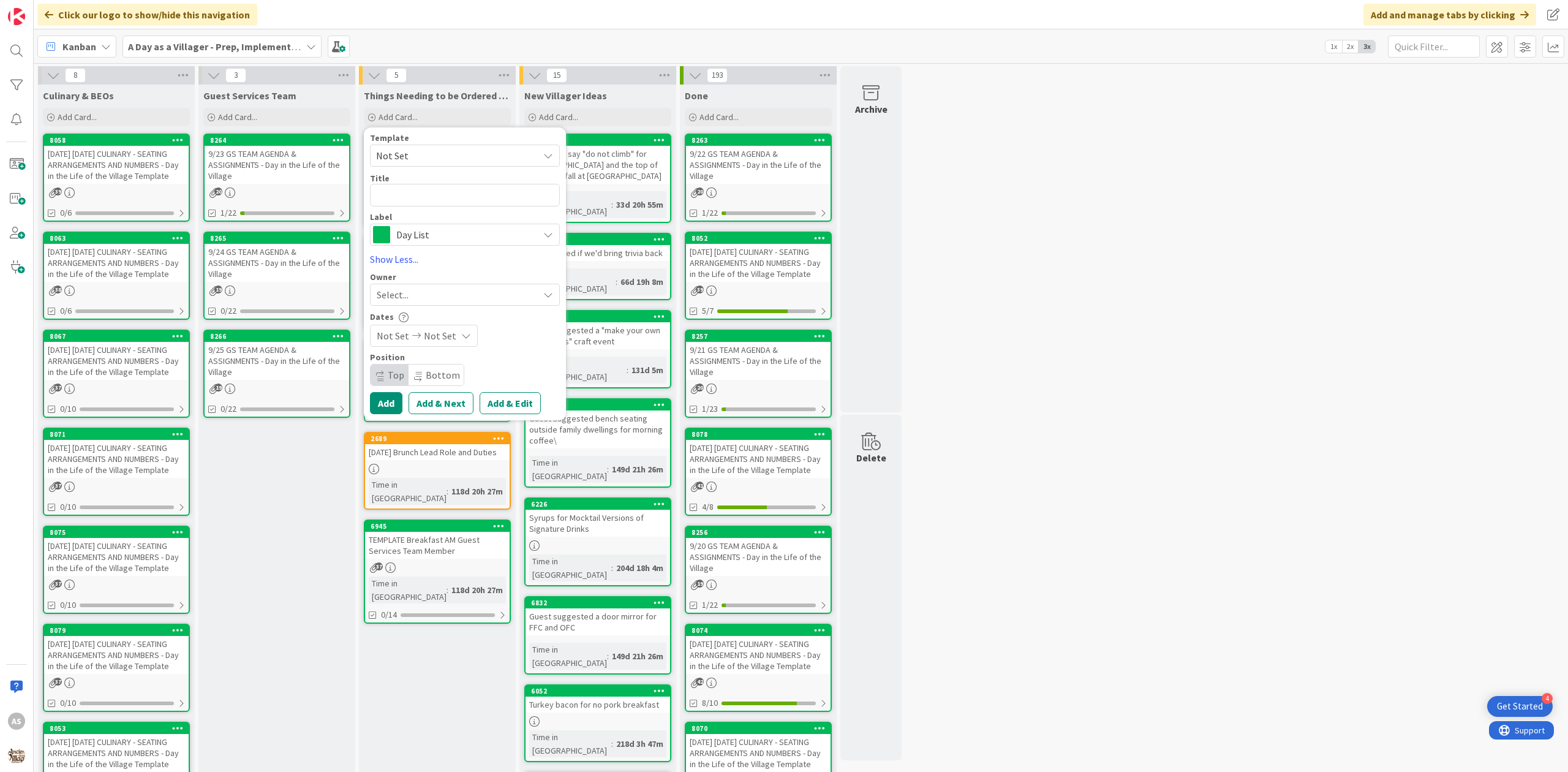
click at [467, 295] on div "Select..." at bounding box center [457, 294] width 162 height 14
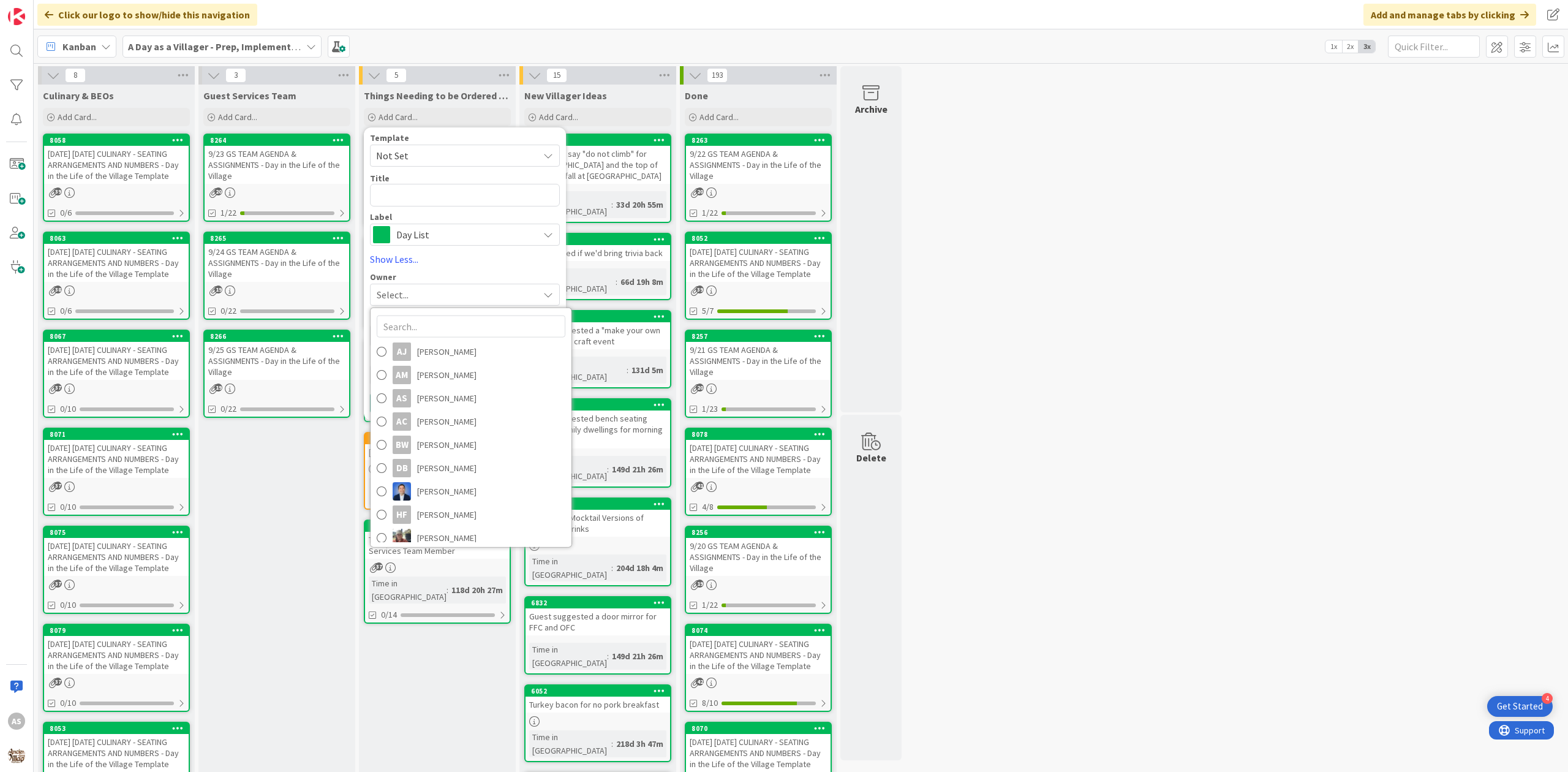
click at [442, 234] on span "Day List" at bounding box center [464, 235] width 136 height 17
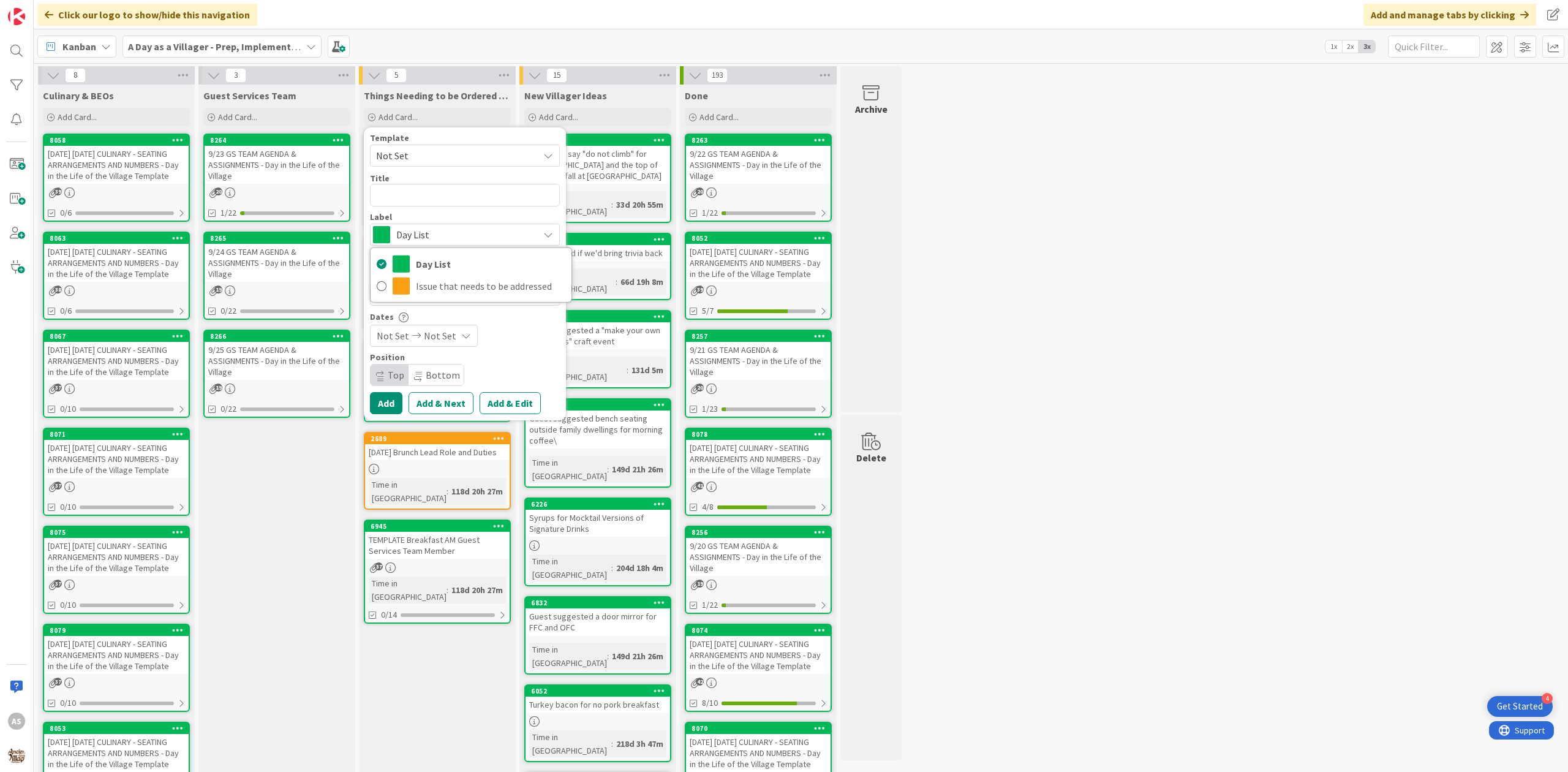
click at [442, 234] on span "Day List" at bounding box center [464, 235] width 136 height 17
click at [449, 147] on span "Not Set" at bounding box center [452, 155] width 153 height 16
click at [1039, 244] on div "8 Culinary & BEOs Add Card... 8058 [DATE] [DATE] CULINARY - SEATING ARRANGEMENT…" at bounding box center [800, 608] width 1529 height 1084
